Goal: Communication & Community: Participate in discussion

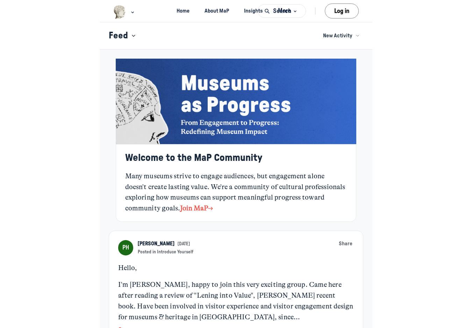
scroll to position [2262, 1373]
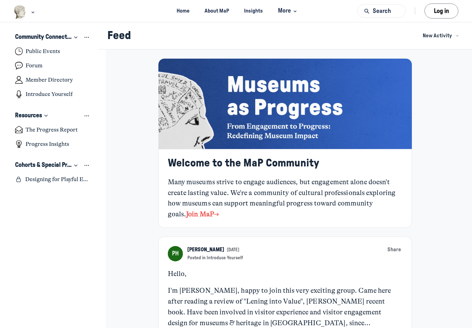
scroll to position [2262, 1373]
